Goal: Task Accomplishment & Management: Complete application form

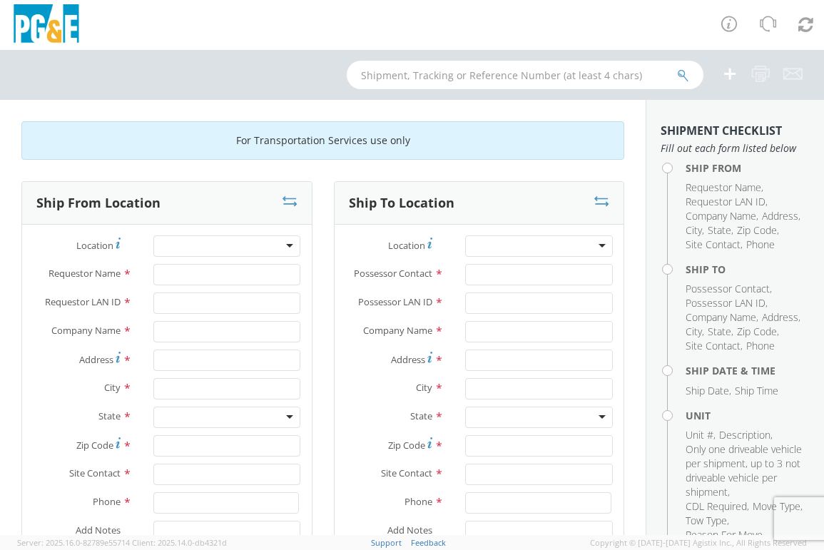
click at [285, 245] on div at bounding box center [227, 245] width 148 height 21
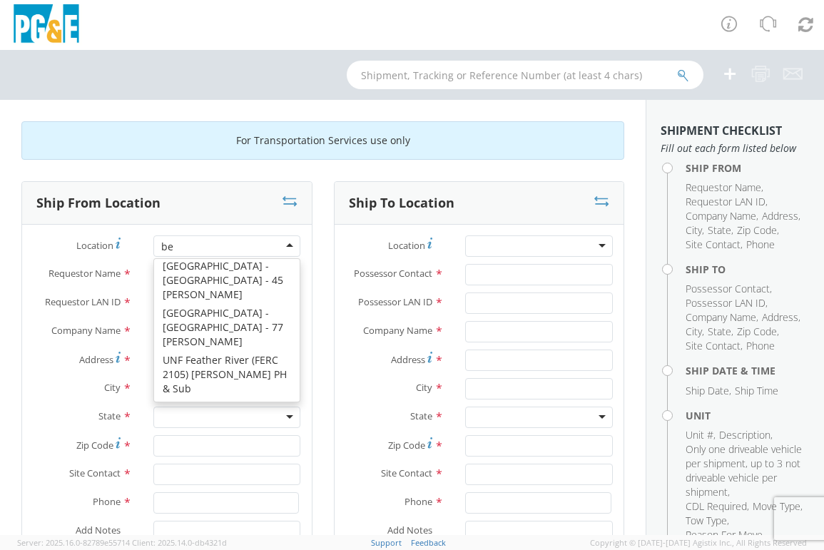
scroll to position [4, 0]
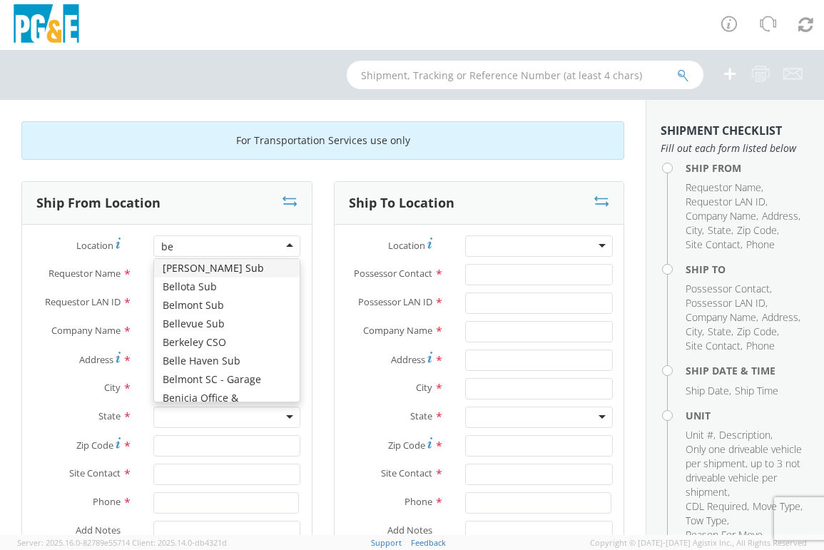
type input "bel"
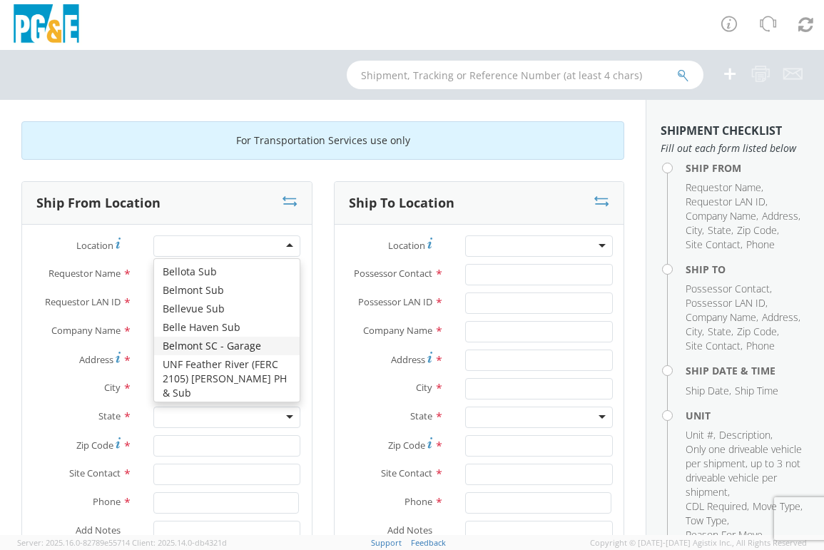
type input "PG&E"
type input "[STREET_ADDRESS]"
type input "San [PERSON_NAME]"
type input "94070"
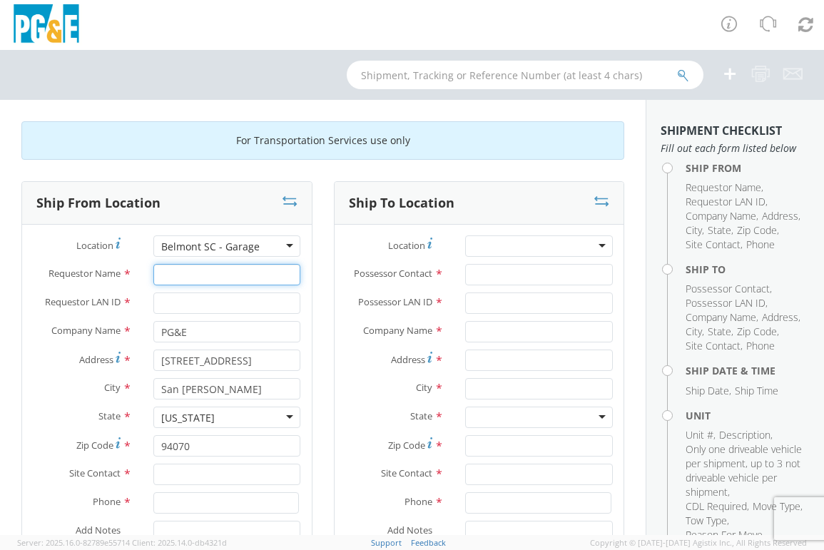
click at [168, 272] on input "Requestor Name *" at bounding box center [227, 274] width 148 height 21
type input "[PERSON_NAME]"
type input "B4C2"
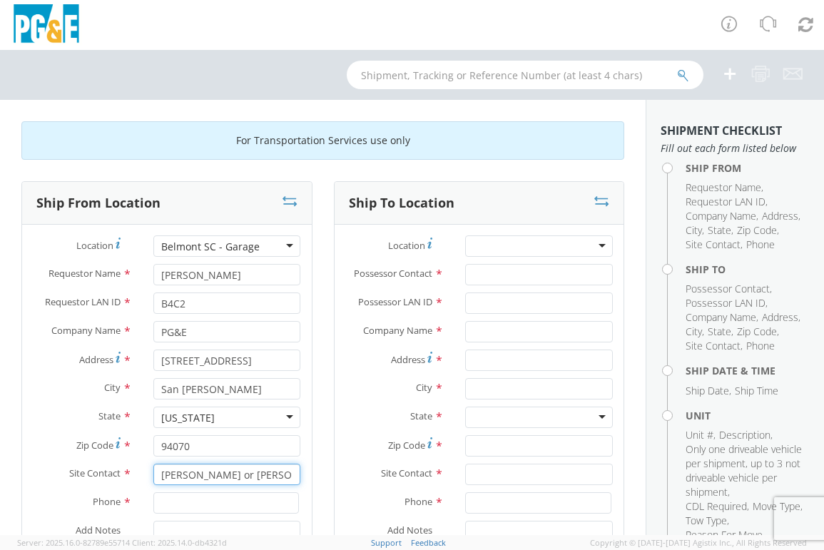
type input "[PERSON_NAME] or [PERSON_NAME]"
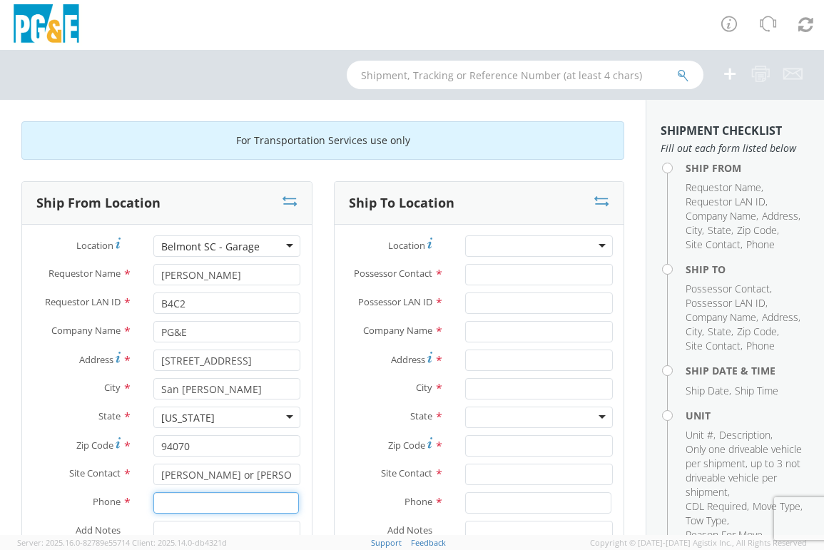
click at [184, 511] on input at bounding box center [226, 502] width 146 height 21
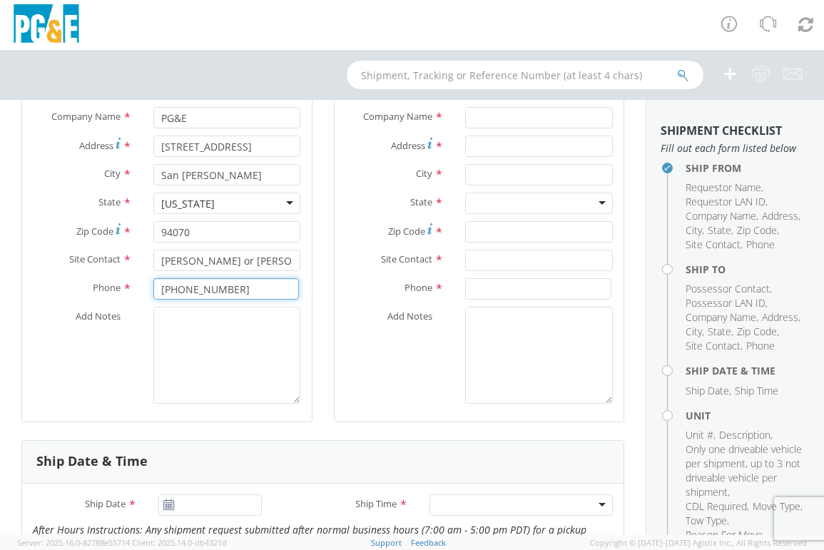
scroll to position [71, 0]
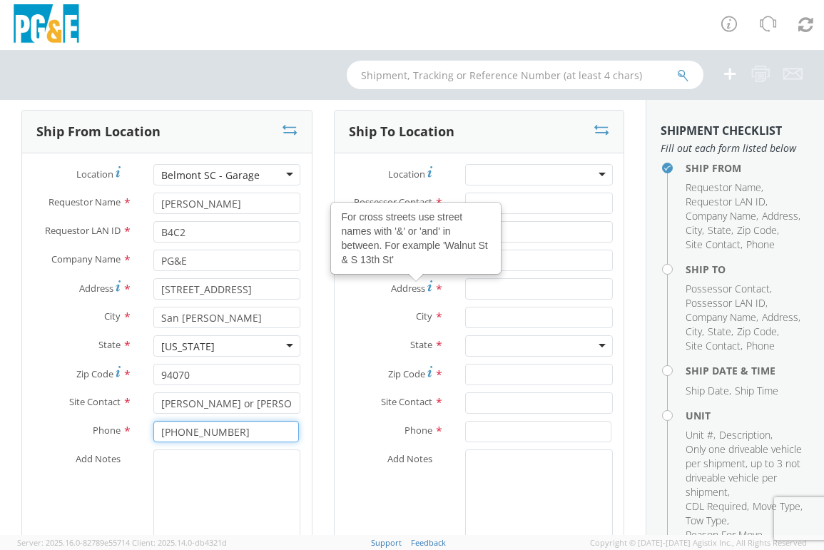
type input "[PHONE_NUMBER]"
click at [484, 173] on div at bounding box center [539, 174] width 148 height 21
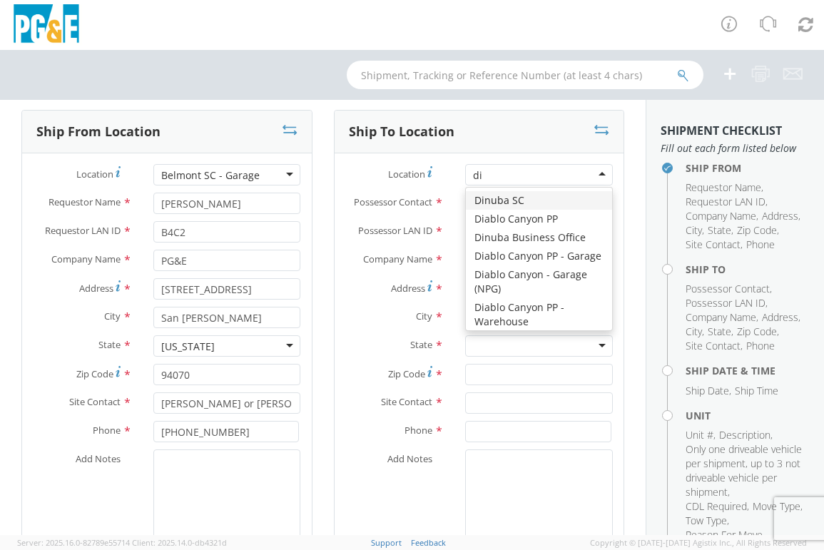
type input "[PERSON_NAME]"
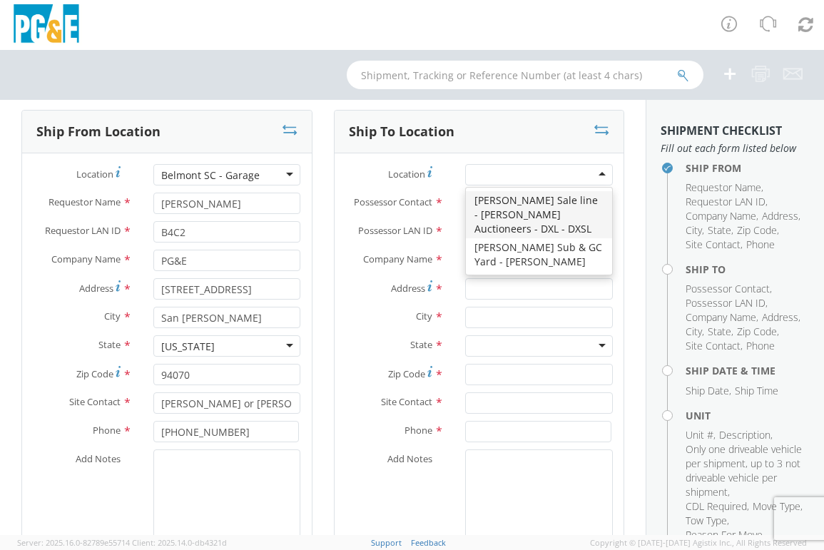
type input "PG&E"
type input "[STREET_ADDRESS][PERSON_NAME]"
type input "[PERSON_NAME]"
type input "95620"
type input "[PHONE_NUMBER]"
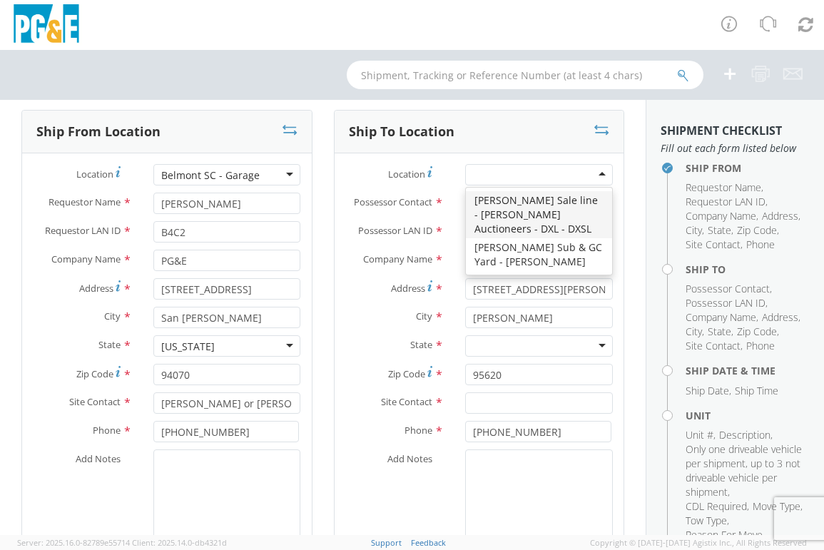
scroll to position [0, 0]
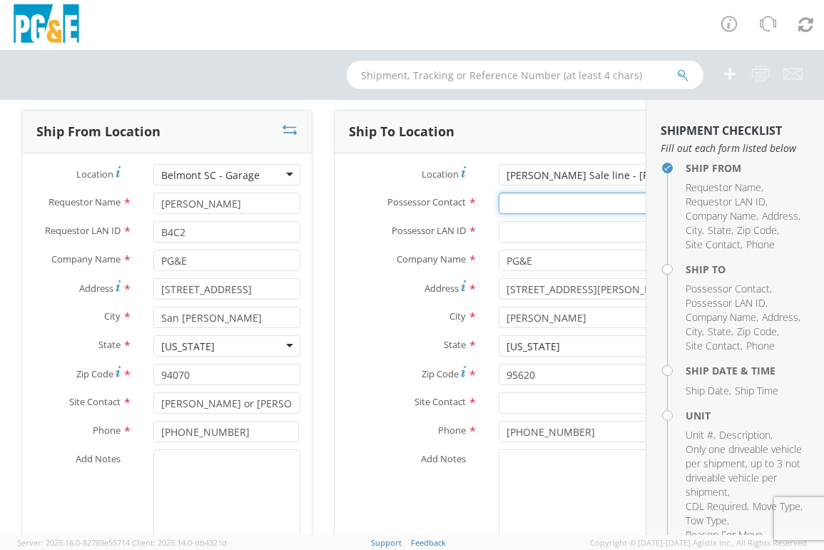
click at [501, 202] on input "Possessor Contact *" at bounding box center [595, 203] width 194 height 21
type input "[PERSON_NAME]"
click at [498, 230] on input "Possessor LAN ID *" at bounding box center [595, 231] width 194 height 21
type input "J450"
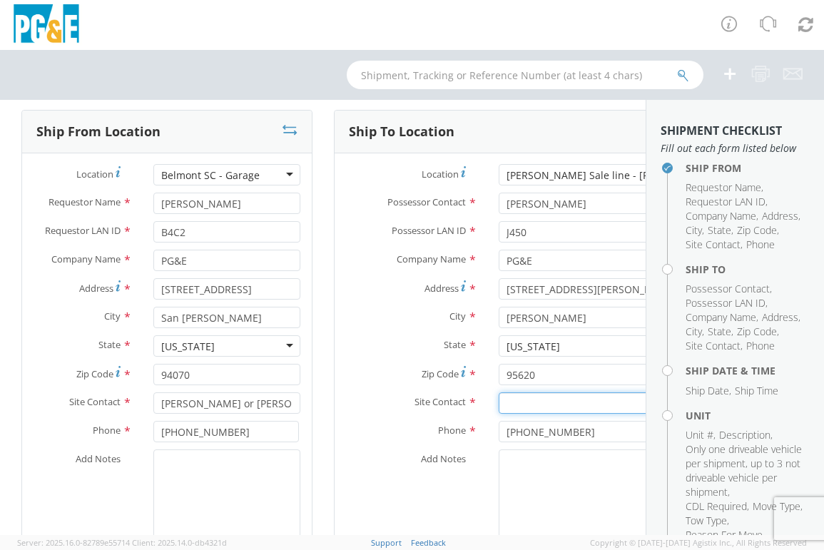
click at [508, 404] on input "text" at bounding box center [595, 402] width 194 height 21
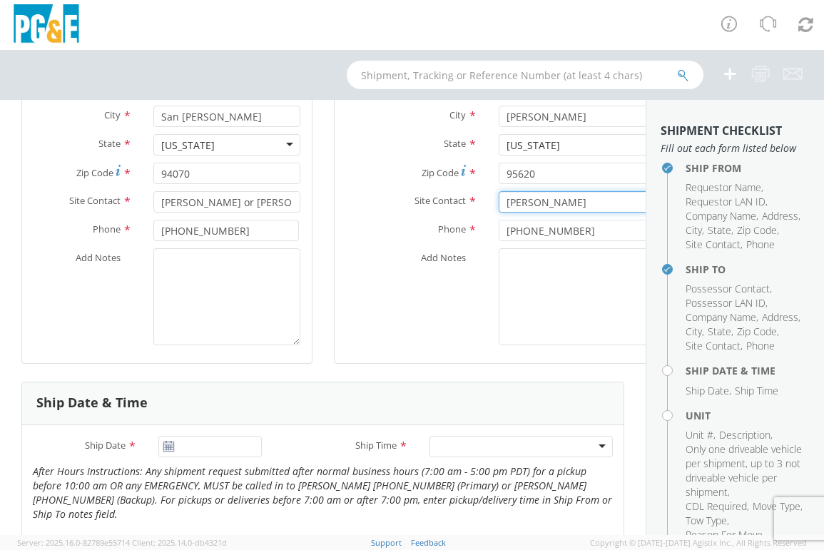
scroll to position [285, 0]
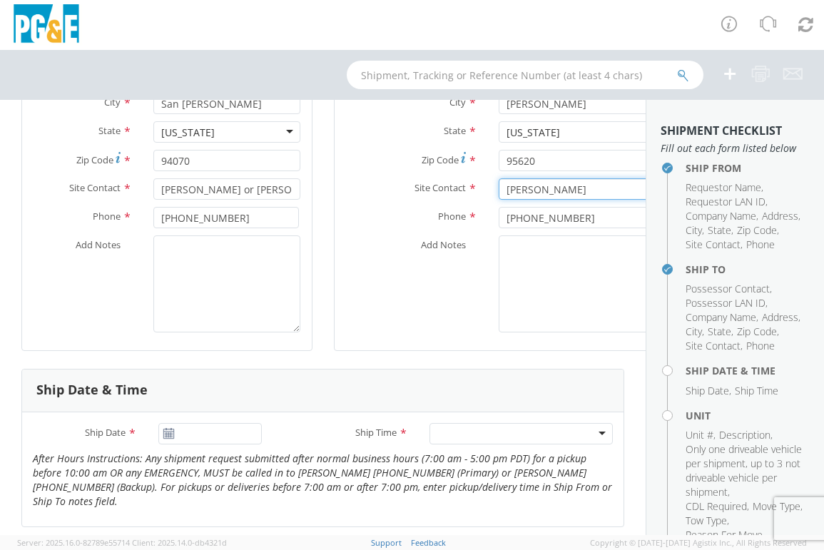
type input "draper"
click at [213, 434] on input "[DATE]" at bounding box center [210, 433] width 104 height 21
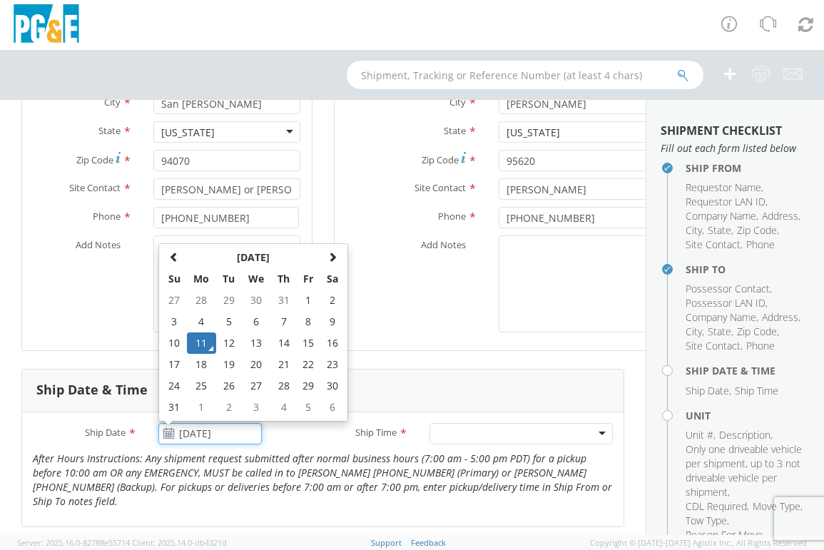
click at [227, 343] on td "12" at bounding box center [228, 342] width 25 height 21
type input "[DATE]"
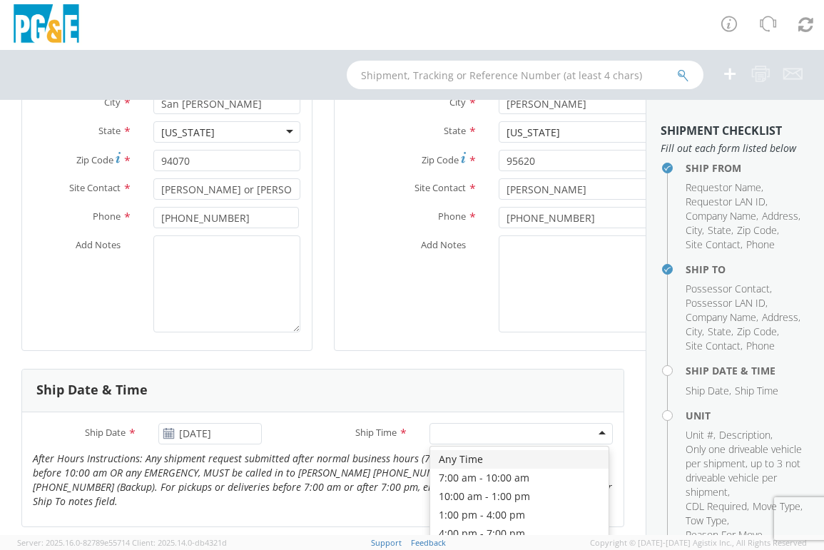
drag, startPoint x: 585, startPoint y: 430, endPoint x: 575, endPoint y: 426, distance: 10.2
click at [585, 430] on div at bounding box center [520, 433] width 183 height 21
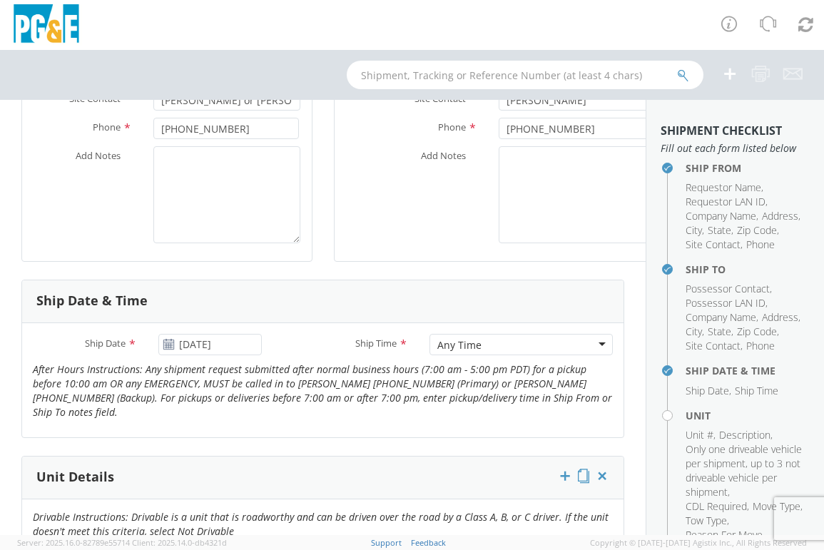
scroll to position [570, 0]
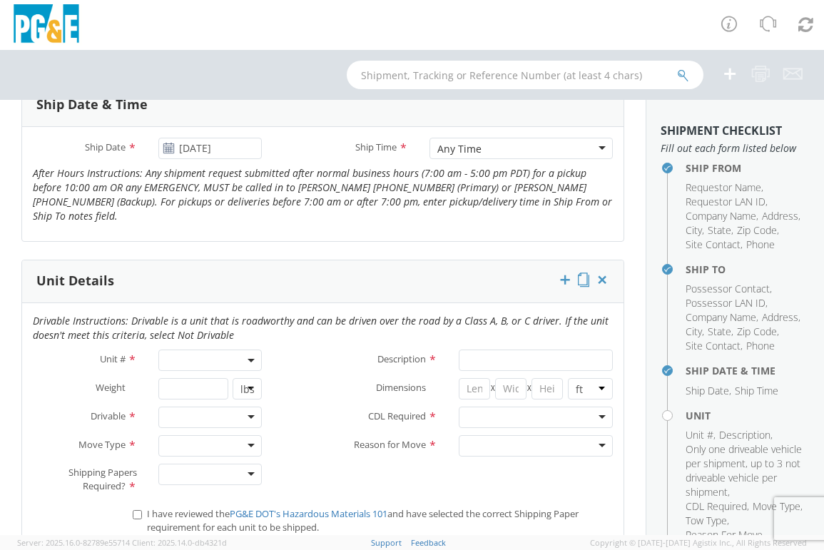
click at [200, 358] on span at bounding box center [210, 359] width 104 height 21
click at [192, 383] on input "search" at bounding box center [209, 383] width 95 height 21
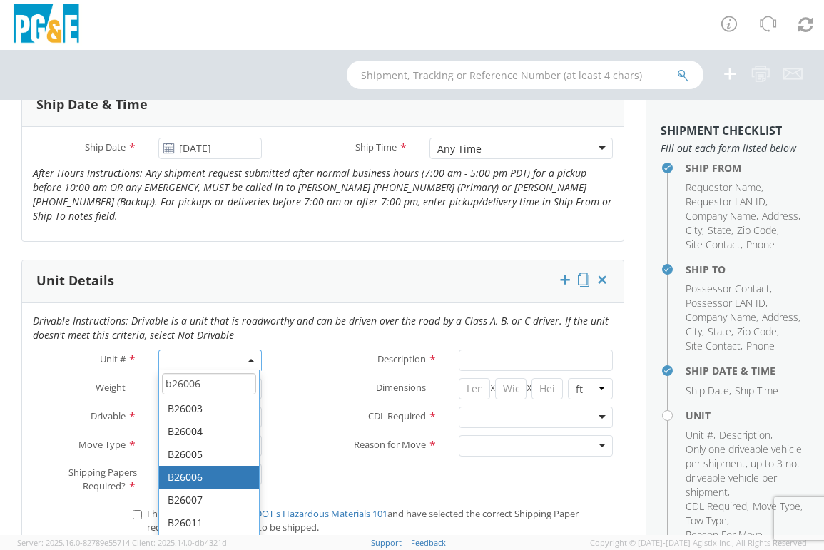
type input "b26006"
type input "TRUCK; AERIAL.LIFT: 16'' - 39' 4X2"
type input "26000"
select select "B26006"
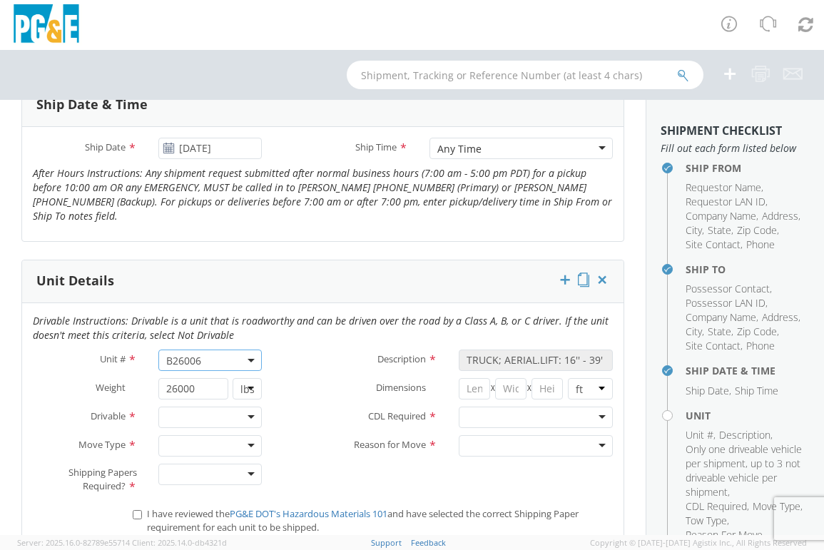
click at [247, 409] on div at bounding box center [210, 416] width 104 height 21
click at [237, 442] on div at bounding box center [210, 445] width 104 height 21
click at [242, 472] on div at bounding box center [210, 474] width 104 height 21
click at [588, 414] on div at bounding box center [536, 416] width 154 height 21
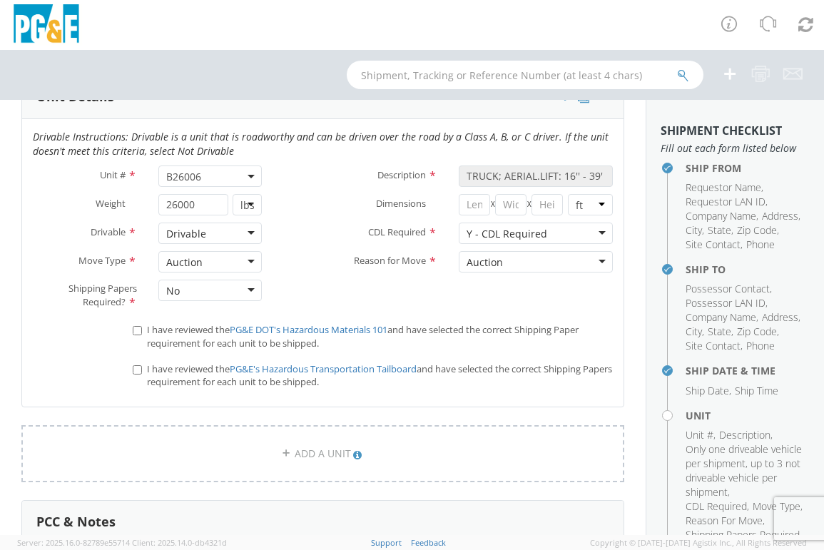
scroll to position [784, 0]
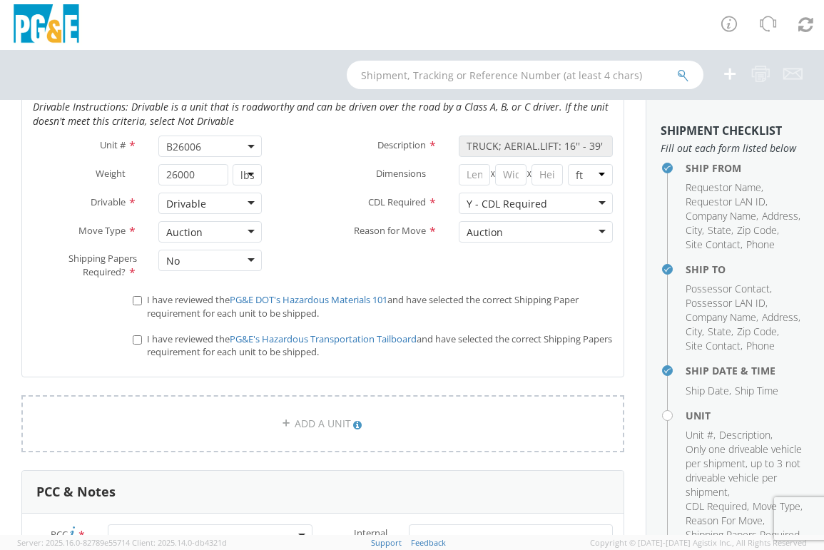
click at [137, 298] on label "I have reviewed the PG&E DOT's Hazardous Materials 101 and have selected the co…" at bounding box center [373, 305] width 480 height 29
click at [136, 304] on input "I have reviewed the PG&E DOT's Hazardous Materials 101 and have selected the co…" at bounding box center [137, 300] width 9 height 9
checkbox input "true"
click at [135, 340] on input "I have reviewed the PG&E's Hazardous Transportation Tailboard and have selected…" at bounding box center [137, 339] width 9 height 9
checkbox input "true"
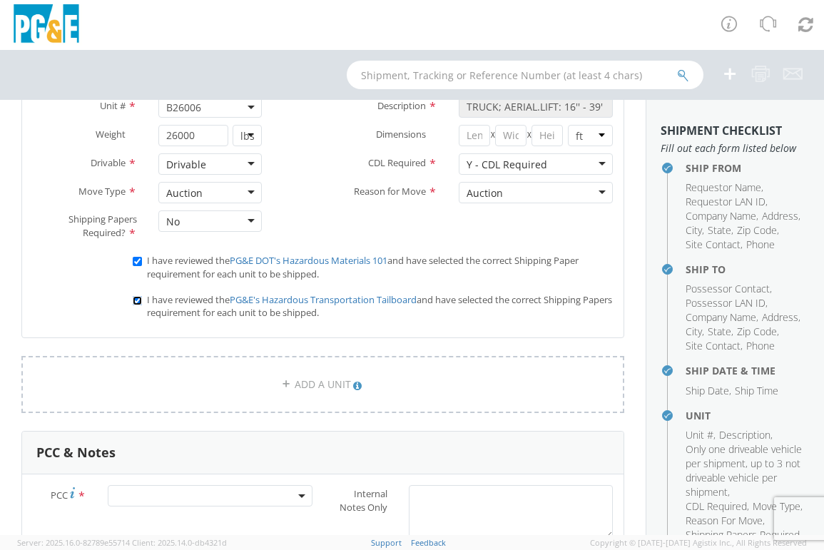
scroll to position [856, 0]
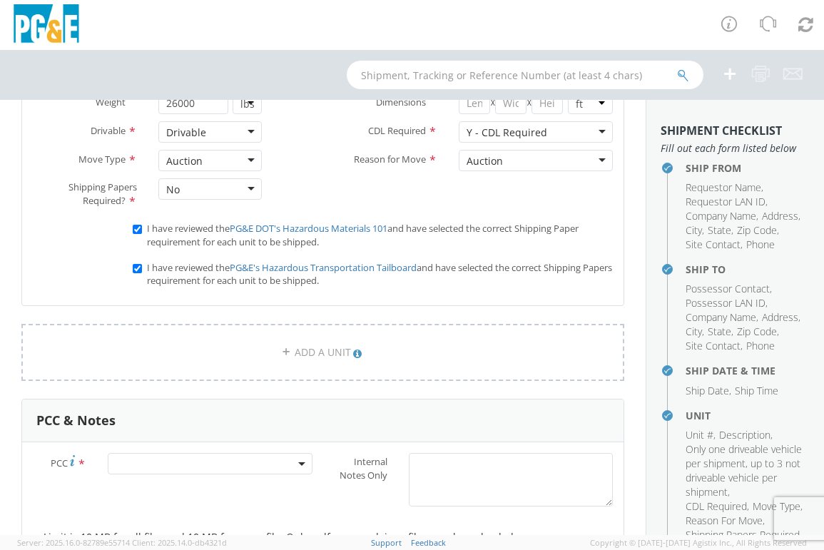
click at [165, 464] on span at bounding box center [210, 463] width 204 height 21
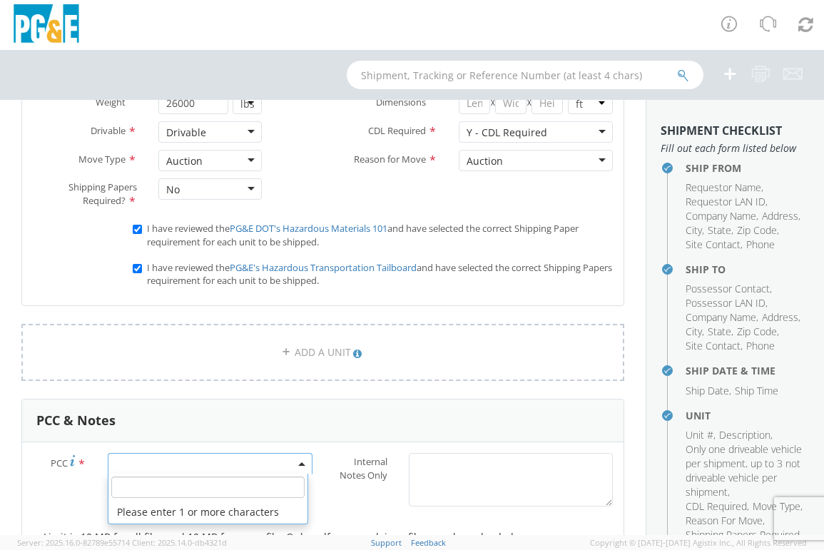
click at [155, 492] on input "number" at bounding box center [207, 486] width 193 height 21
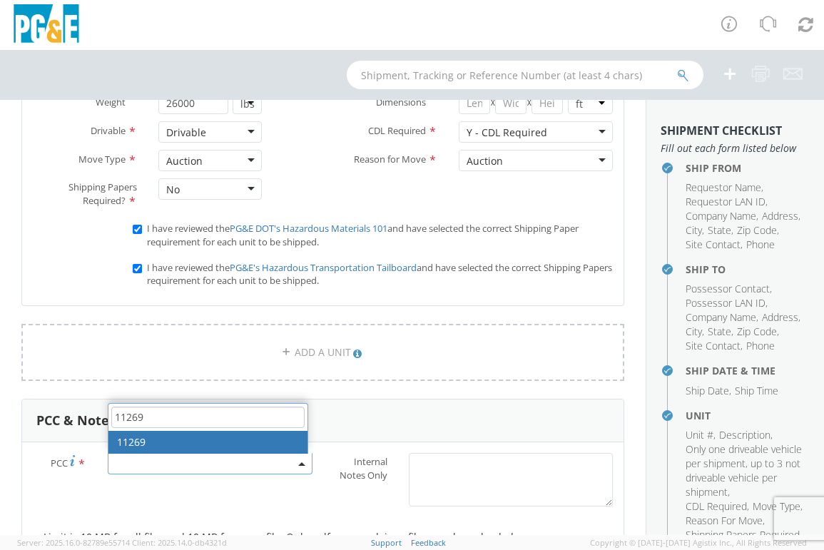
type input "11269"
select select "11269"
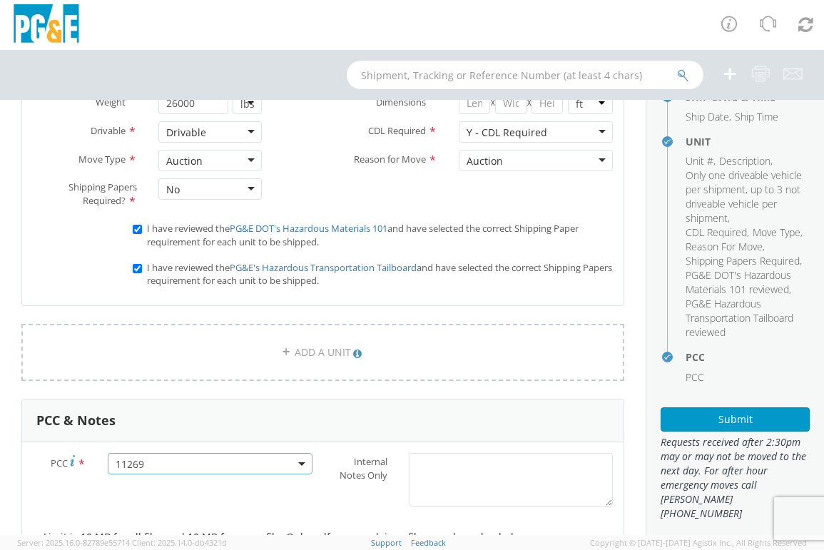
scroll to position [331, 0]
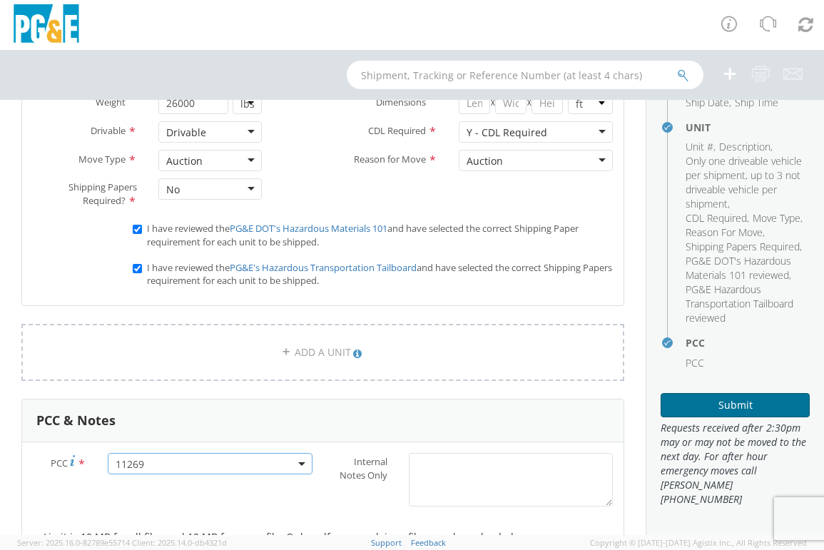
click at [695, 417] on button "Submit" at bounding box center [734, 405] width 149 height 24
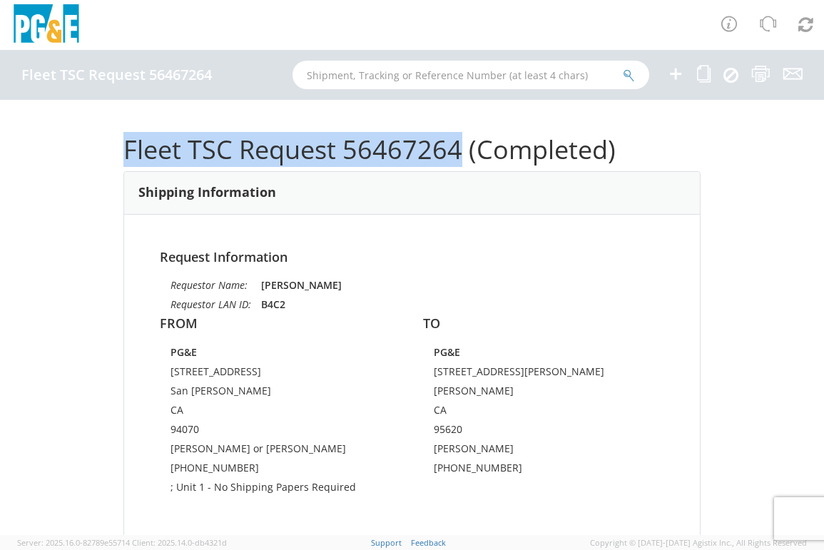
drag, startPoint x: 122, startPoint y: 145, endPoint x: 455, endPoint y: 138, distance: 333.1
click at [455, 138] on h1 "Fleet TSC Request 56467264 (Completed)" at bounding box center [411, 149] width 577 height 29
copy h1 "Fleet TSC Request 56467264"
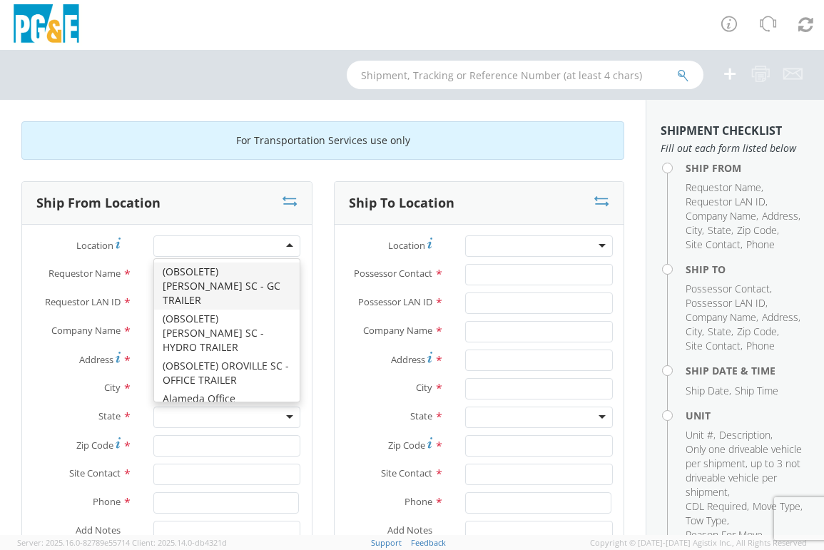
click at [267, 242] on div at bounding box center [227, 245] width 148 height 21
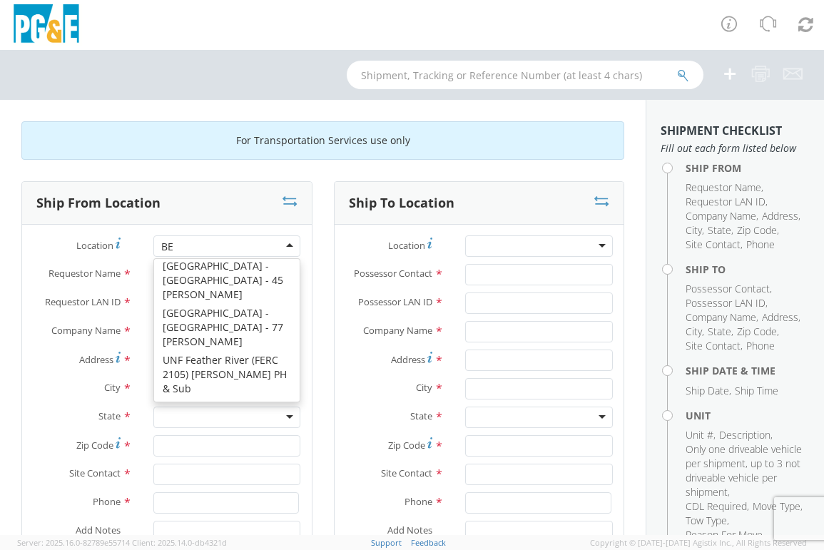
scroll to position [4, 0]
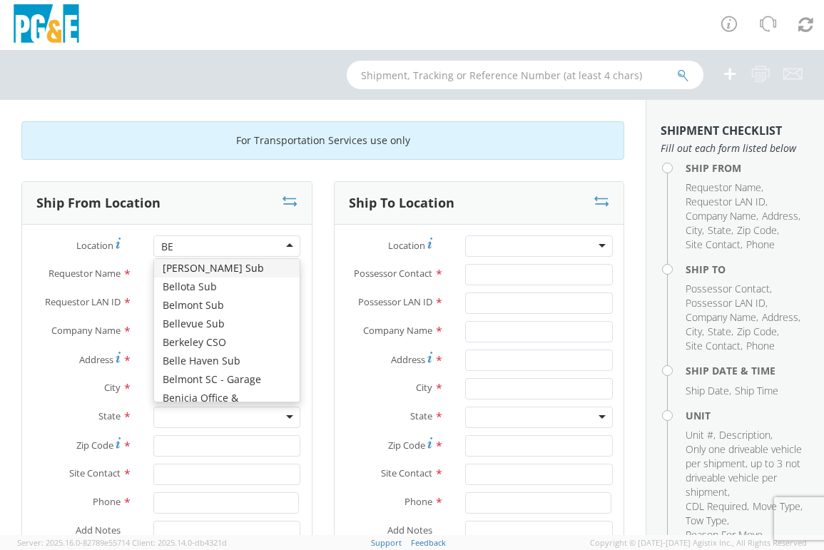
type input "BEL"
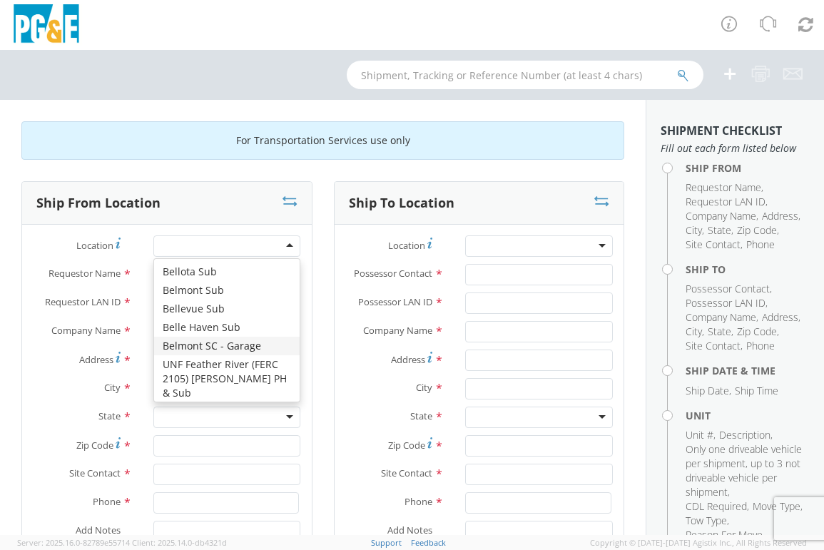
type input "PG&E"
type input "[STREET_ADDRESS]"
type input "San [PERSON_NAME]"
type input "94070"
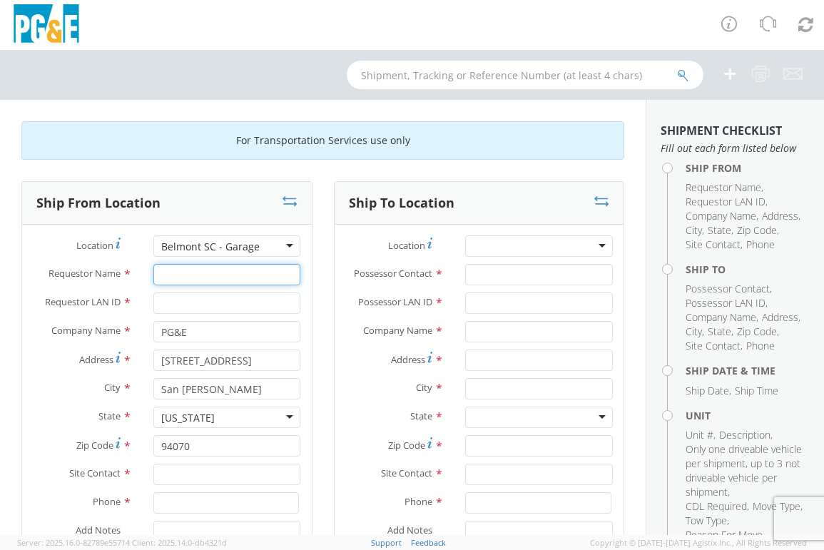
click at [193, 272] on input "Requestor Name *" at bounding box center [227, 274] width 148 height 21
type input "b"
type input "[PERSON_NAME]"
type input "B4C2"
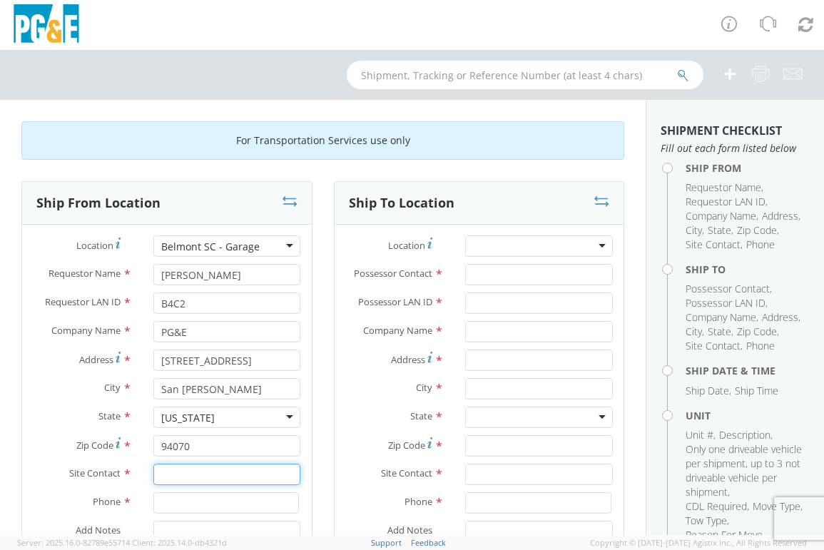
click at [160, 481] on input "text" at bounding box center [227, 474] width 148 height 21
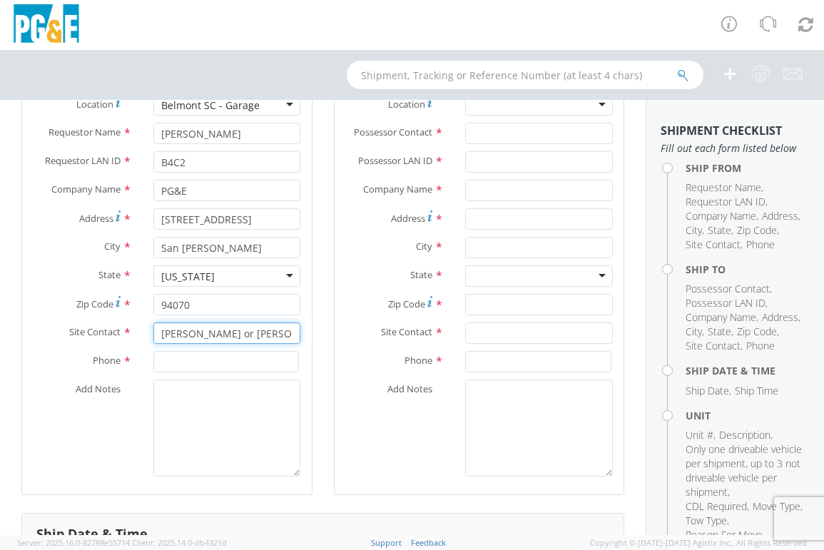
scroll to position [143, 0]
type input "[PERSON_NAME] or [PERSON_NAME]"
click at [183, 359] on input at bounding box center [226, 359] width 146 height 21
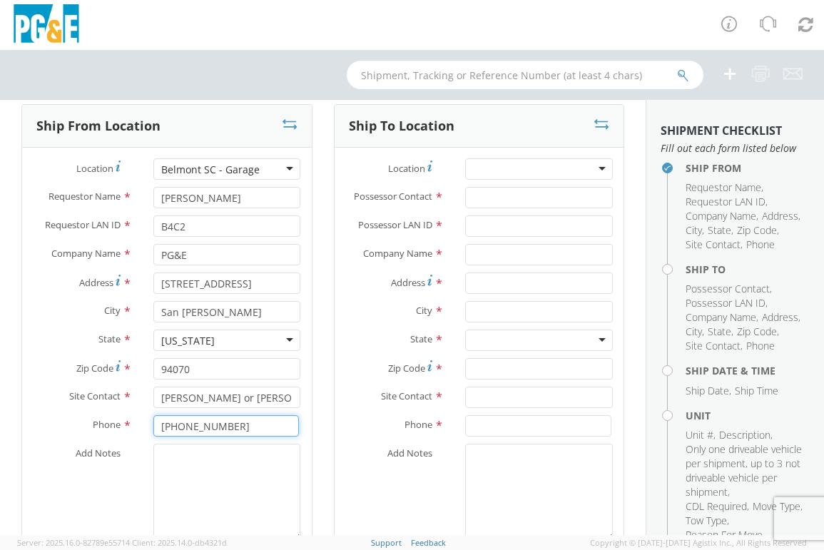
scroll to position [0, 0]
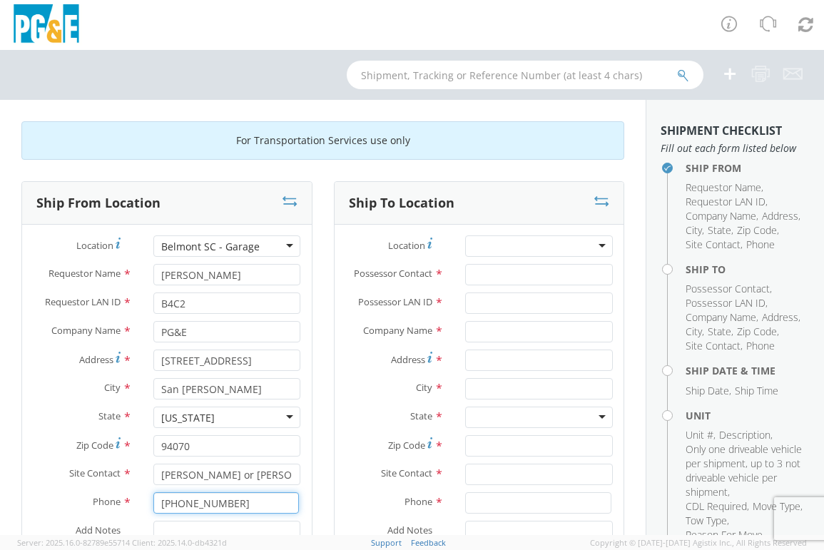
type input "[PHONE_NUMBER]"
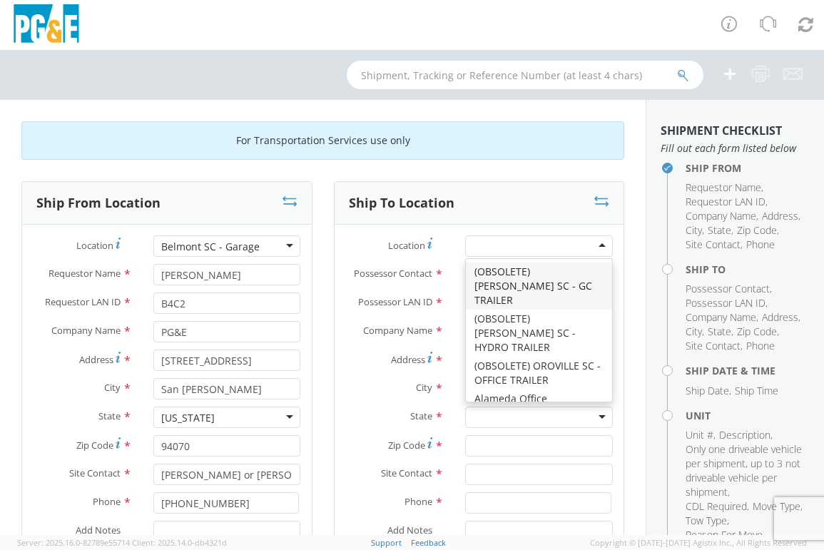
click at [494, 249] on div at bounding box center [539, 245] width 148 height 21
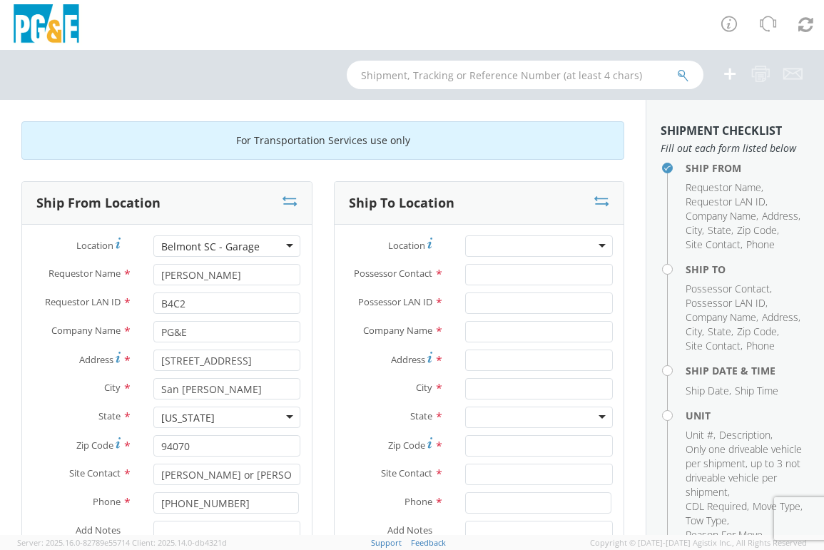
click at [494, 249] on div at bounding box center [539, 245] width 148 height 21
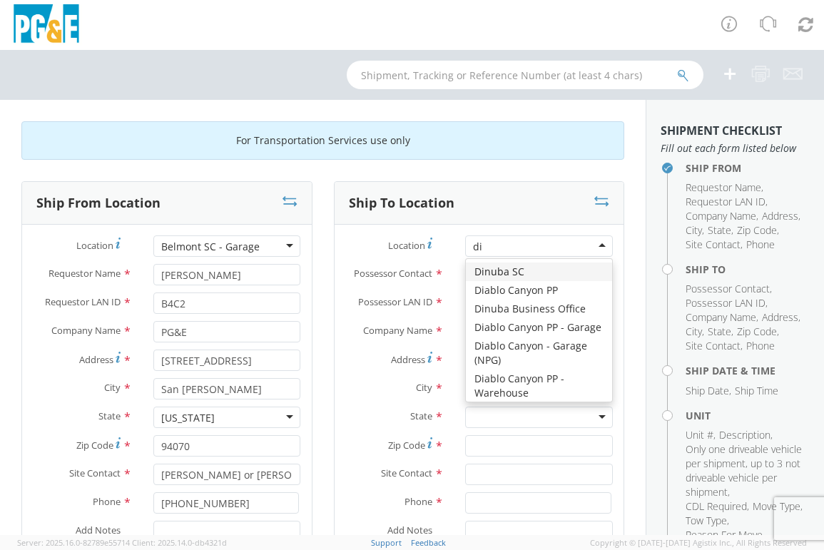
type input "[PERSON_NAME]"
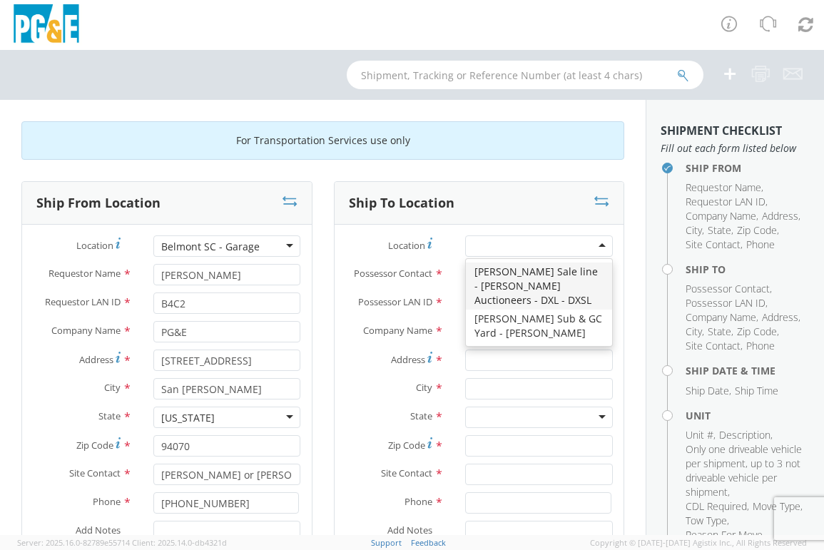
type input "PG&E"
type input "[STREET_ADDRESS][PERSON_NAME]"
type input "[PERSON_NAME]"
type input "95620"
type input "[PHONE_NUMBER]"
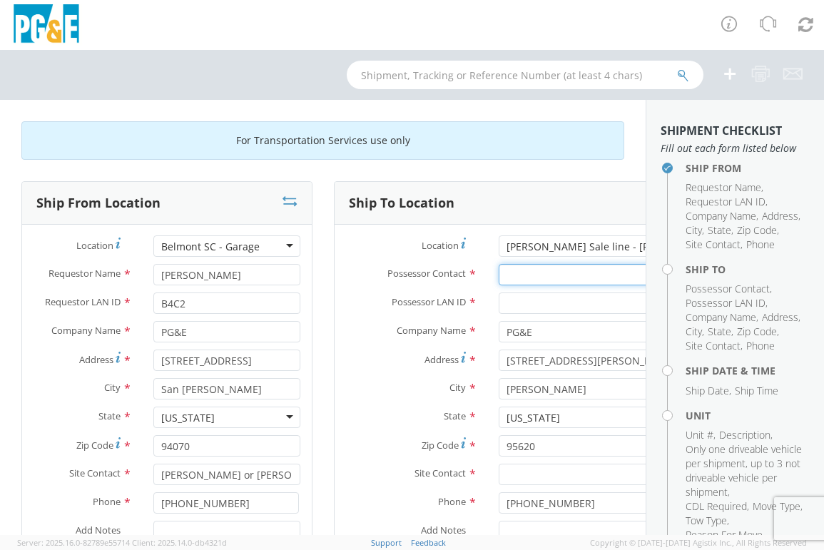
click at [498, 277] on input "Possessor Contact *" at bounding box center [595, 274] width 194 height 21
type input "[PERSON_NAME]"
click at [498, 295] on input "Possessor LAN ID *" at bounding box center [595, 302] width 194 height 21
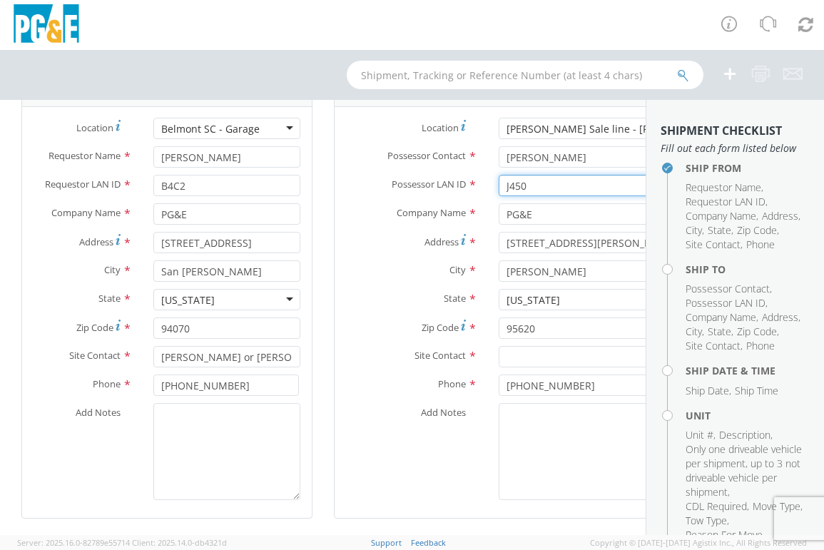
scroll to position [143, 0]
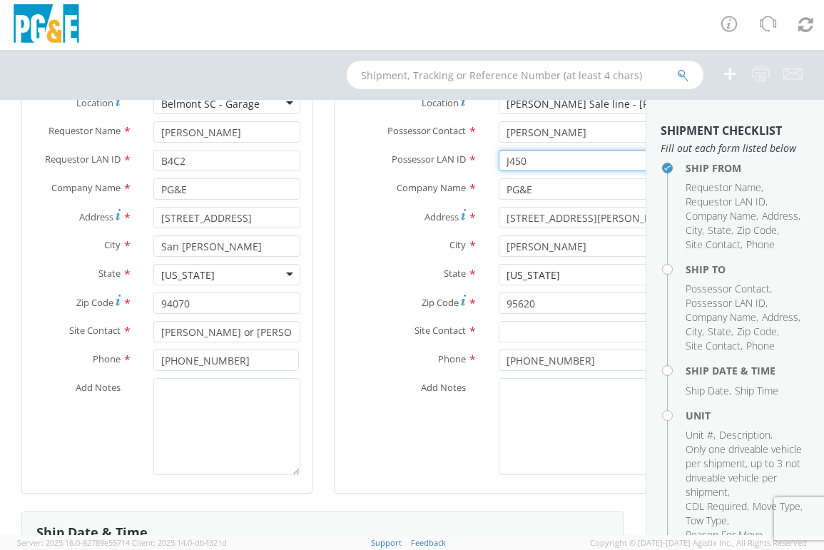
type input "J450"
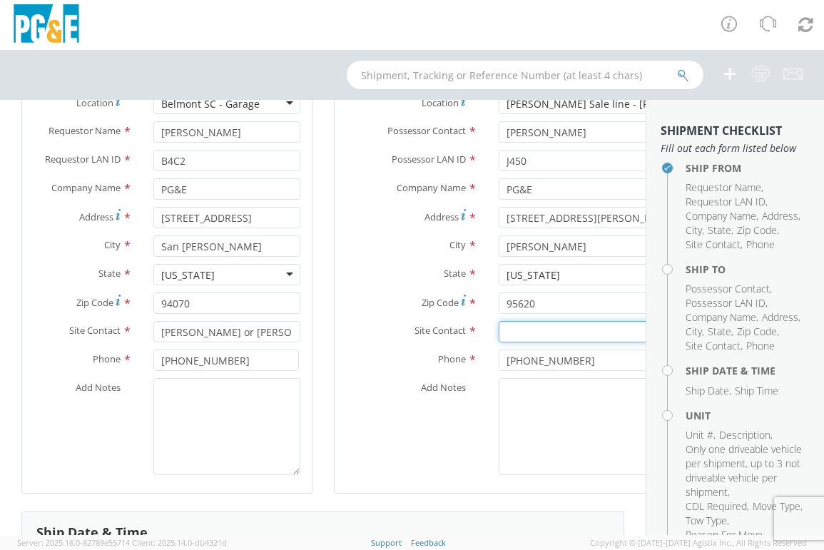
click at [510, 335] on input "text" at bounding box center [595, 331] width 194 height 21
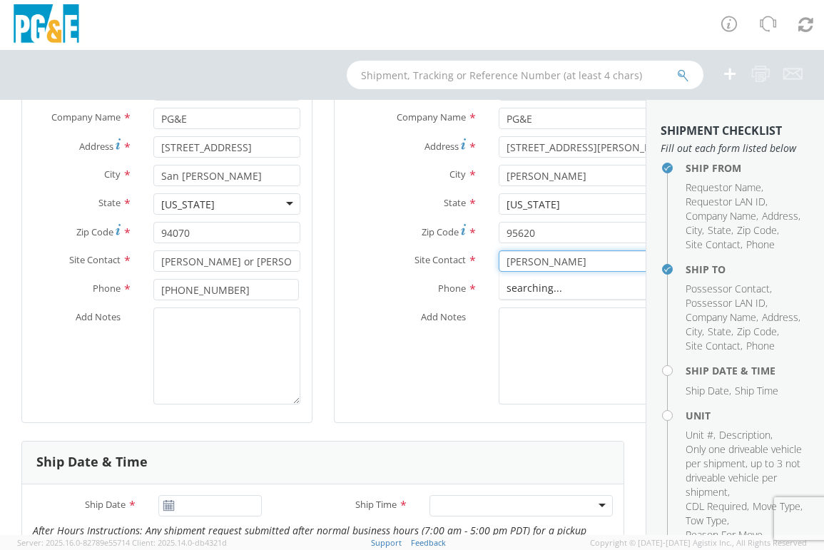
scroll to position [357, 0]
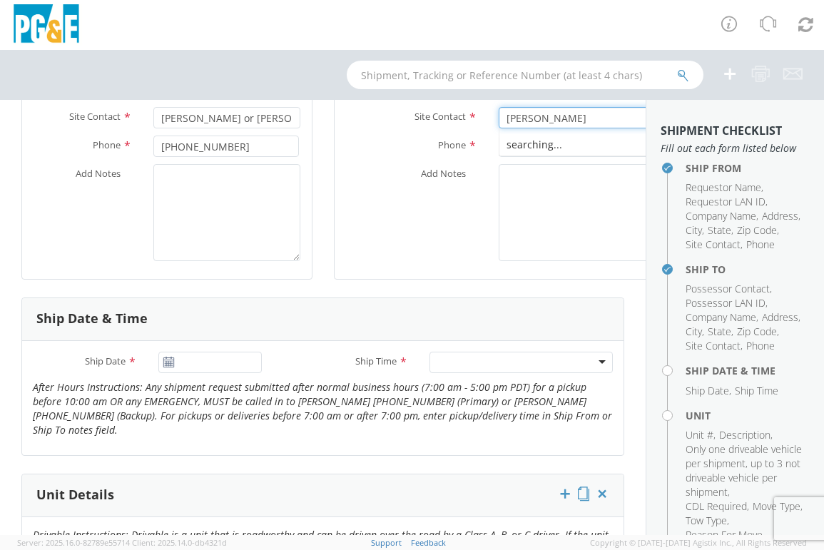
type input "[PERSON_NAME]"
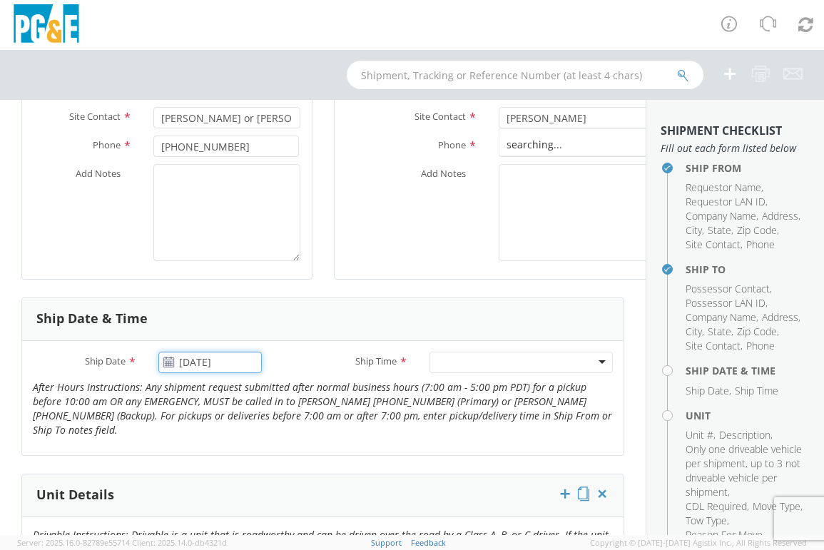
click at [206, 362] on input "[DATE]" at bounding box center [210, 362] width 104 height 21
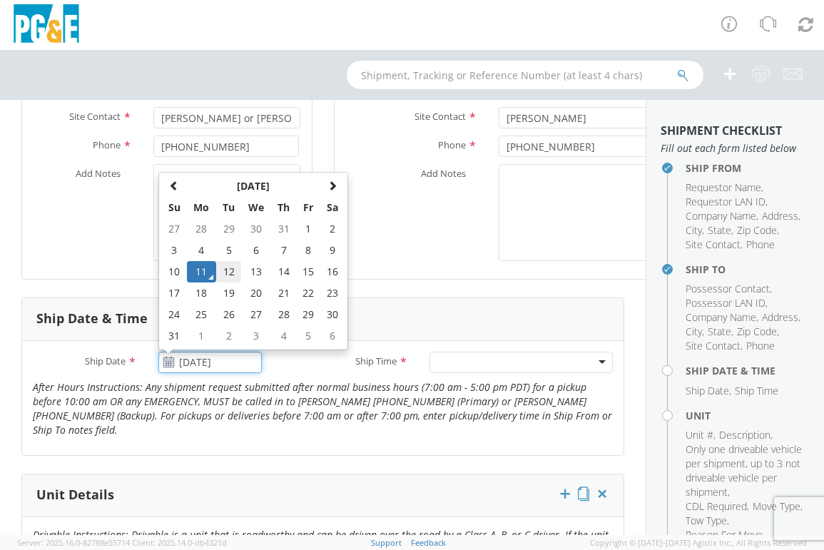
click at [226, 270] on td "12" at bounding box center [228, 271] width 25 height 21
type input "[DATE]"
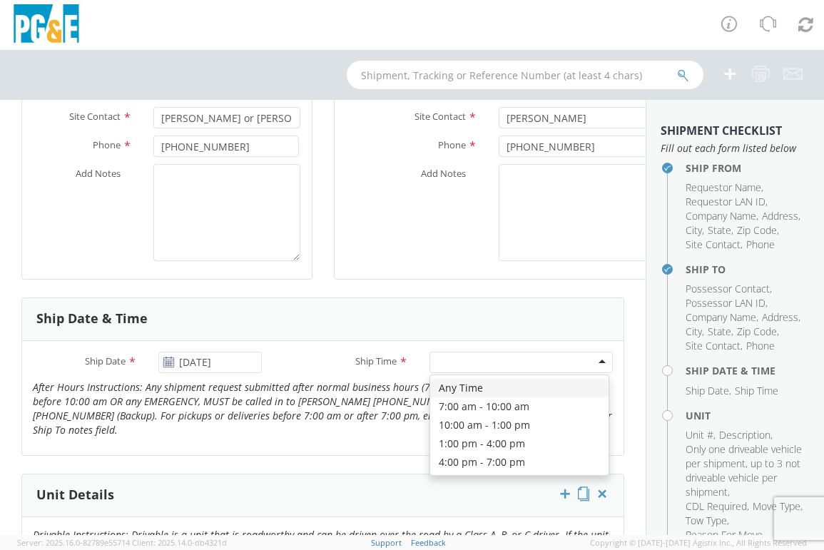
click at [454, 364] on div at bounding box center [520, 362] width 183 height 21
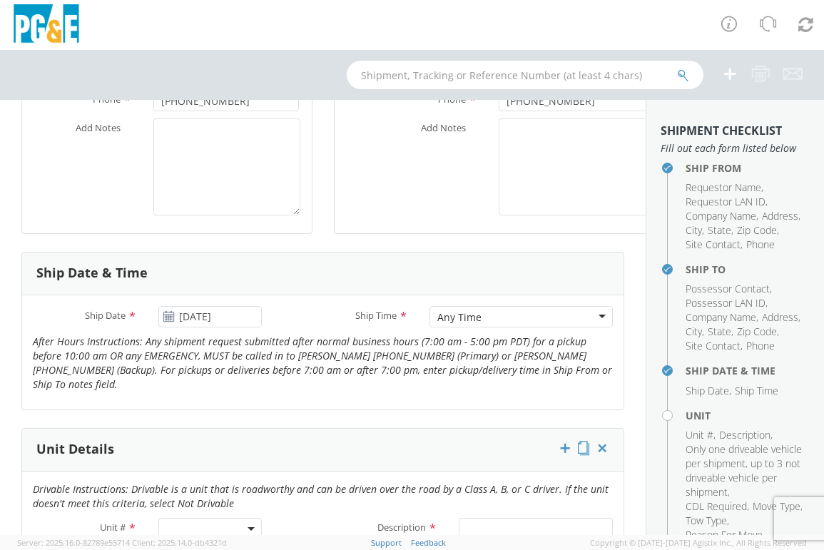
scroll to position [642, 0]
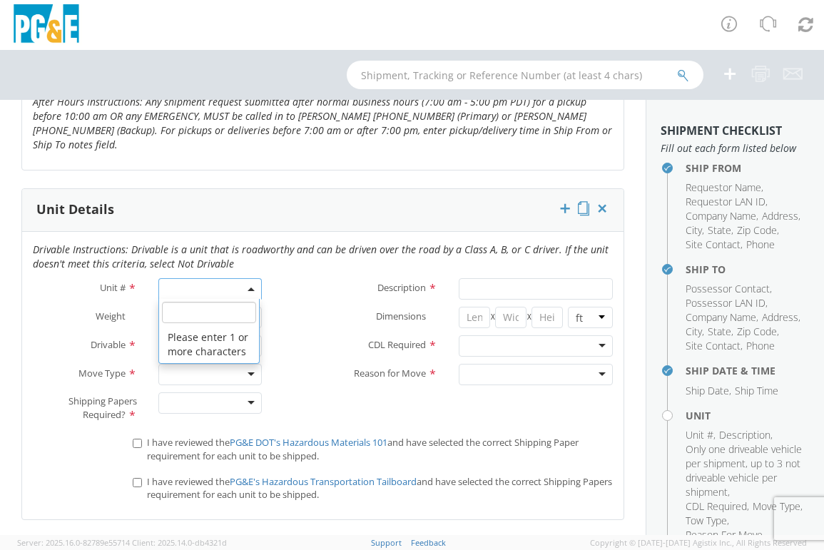
click at [158, 287] on span at bounding box center [210, 288] width 104 height 21
click at [183, 320] on input "search" at bounding box center [209, 312] width 95 height 21
type input "b26147"
type input "TRUCK; MATERIAL HANDLER: 39` - 59` 4X2"
type input "56000"
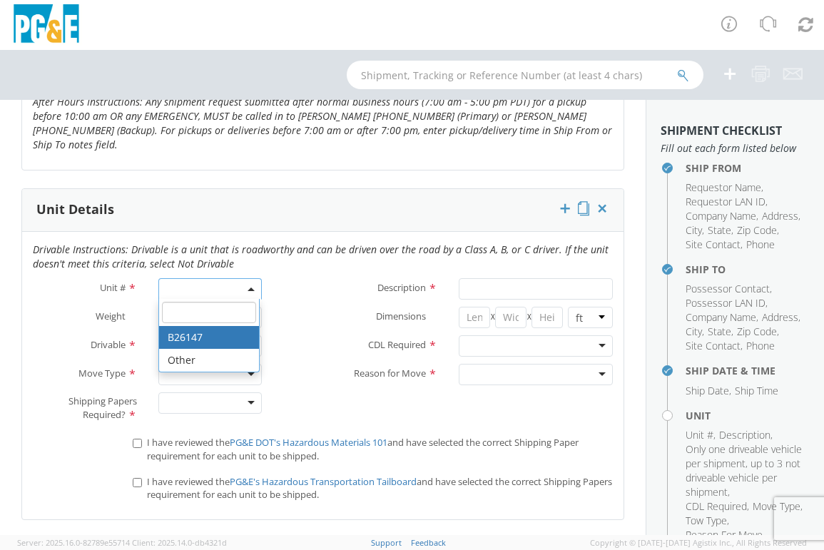
select select "B26147"
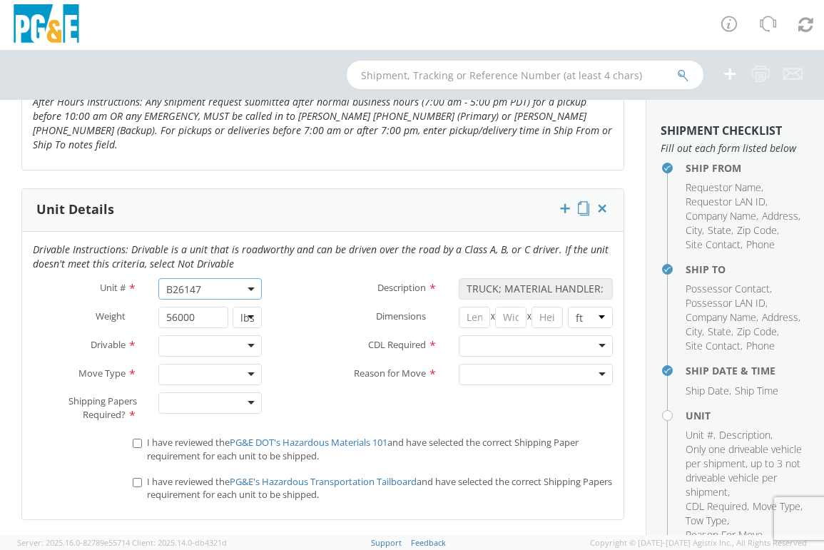
click at [240, 343] on div at bounding box center [210, 345] width 104 height 21
click at [245, 370] on div at bounding box center [210, 374] width 104 height 21
click at [243, 399] on div at bounding box center [210, 402] width 104 height 21
click at [593, 343] on div at bounding box center [536, 345] width 154 height 21
click at [138, 443] on input "I have reviewed the PG&E DOT's Hazardous Materials 101 and have selected the co…" at bounding box center [137, 443] width 9 height 9
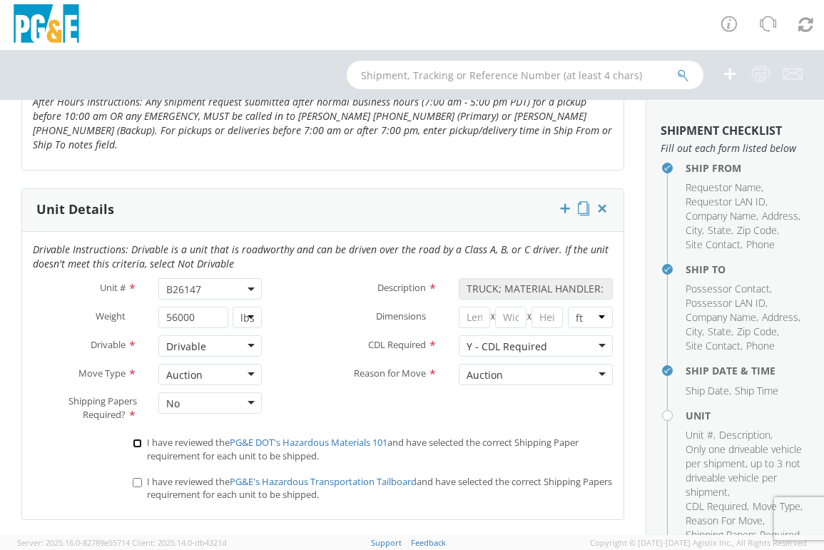
checkbox input "true"
click at [133, 485] on input "I have reviewed the PG&E's Hazardous Transportation Tailboard and have selected…" at bounding box center [137, 482] width 9 height 9
checkbox input "true"
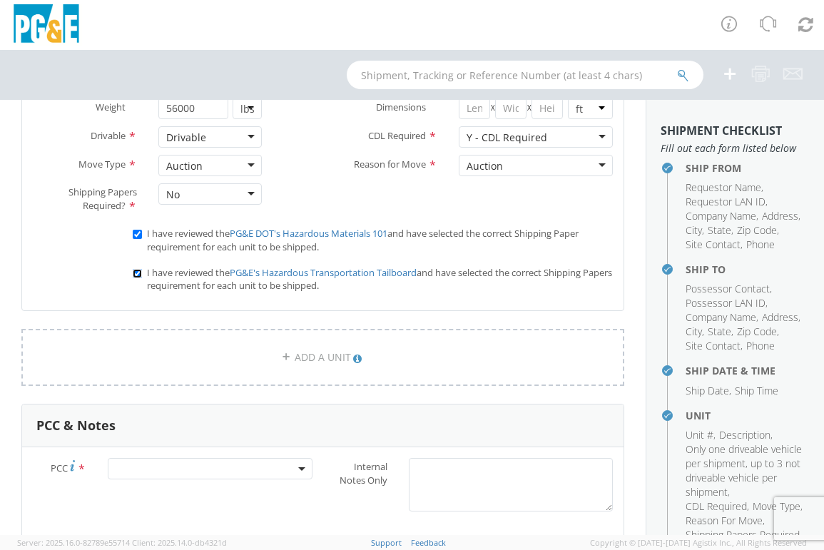
scroll to position [856, 0]
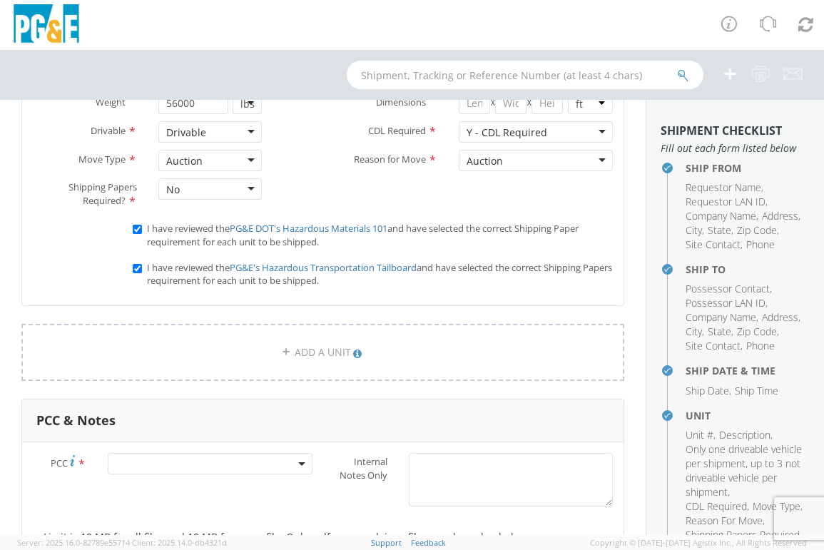
click at [162, 468] on span at bounding box center [210, 463] width 204 height 21
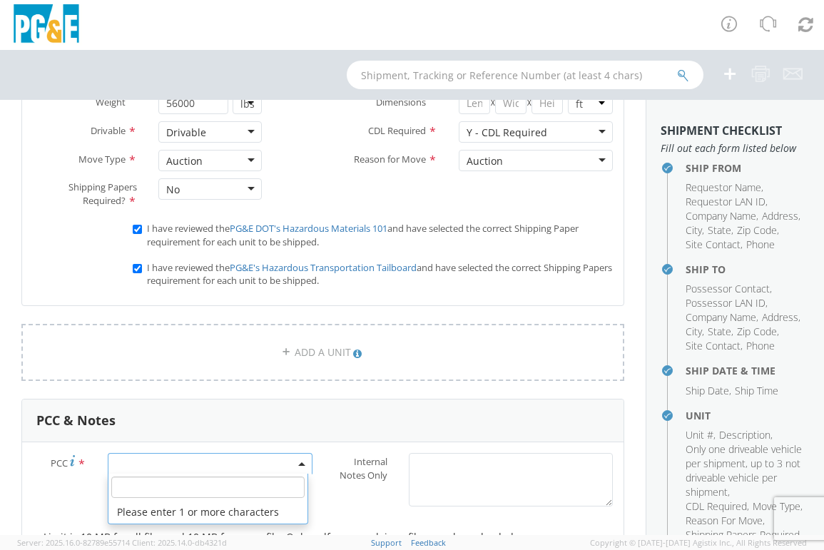
click at [148, 483] on input "number" at bounding box center [207, 486] width 193 height 21
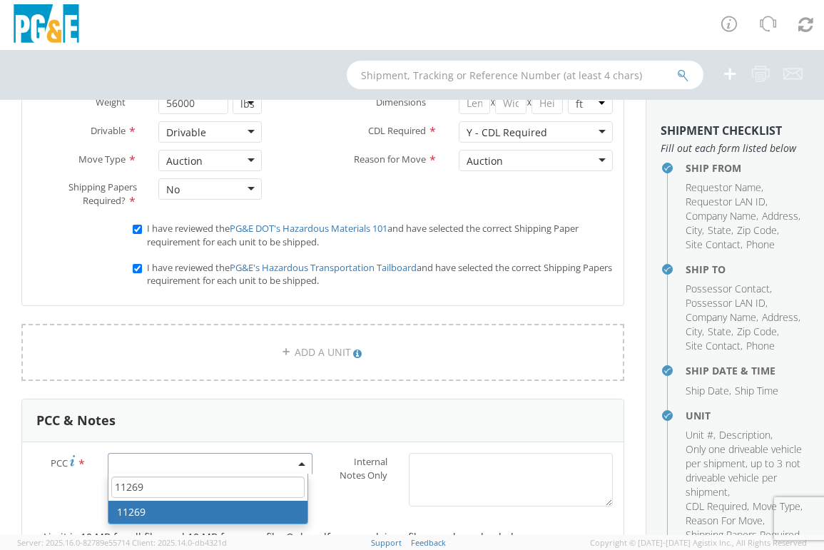
type input "11269"
select select "11269"
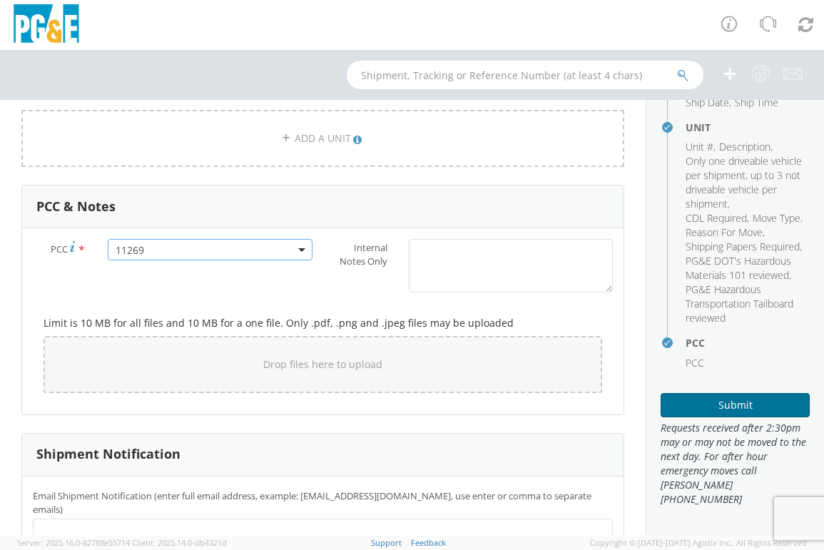
scroll to position [331, 0]
click at [689, 416] on button "Submit" at bounding box center [734, 405] width 149 height 24
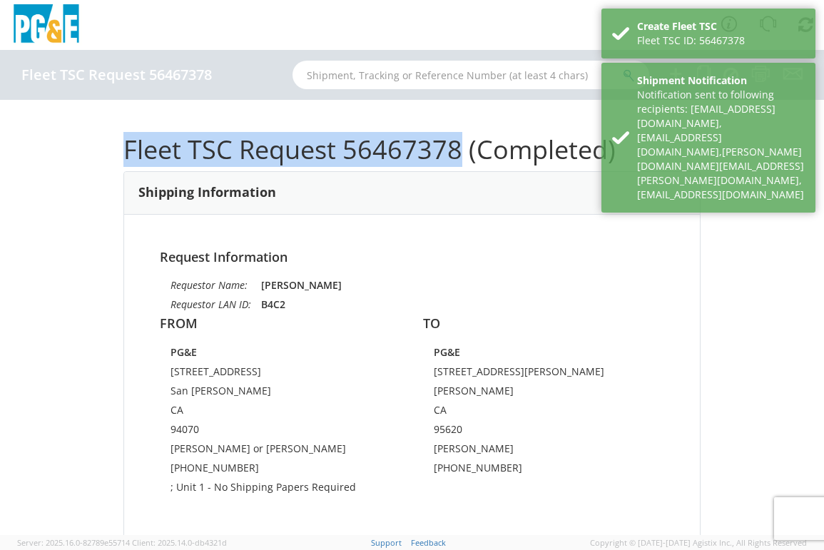
drag, startPoint x: 114, startPoint y: 153, endPoint x: 458, endPoint y: 155, distance: 343.7
click at [458, 155] on div "Fleet TSC Request 56467378 (Completed) Shipping Information Request Information…" at bounding box center [412, 317] width 824 height 435
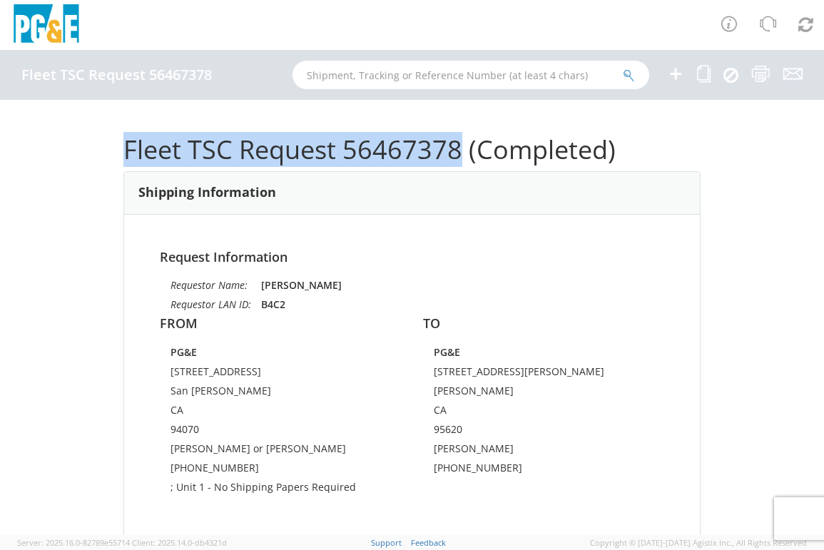
copy h1 "Fleet TSC Request 56467378"
